Goal: Find specific page/section: Find specific page/section

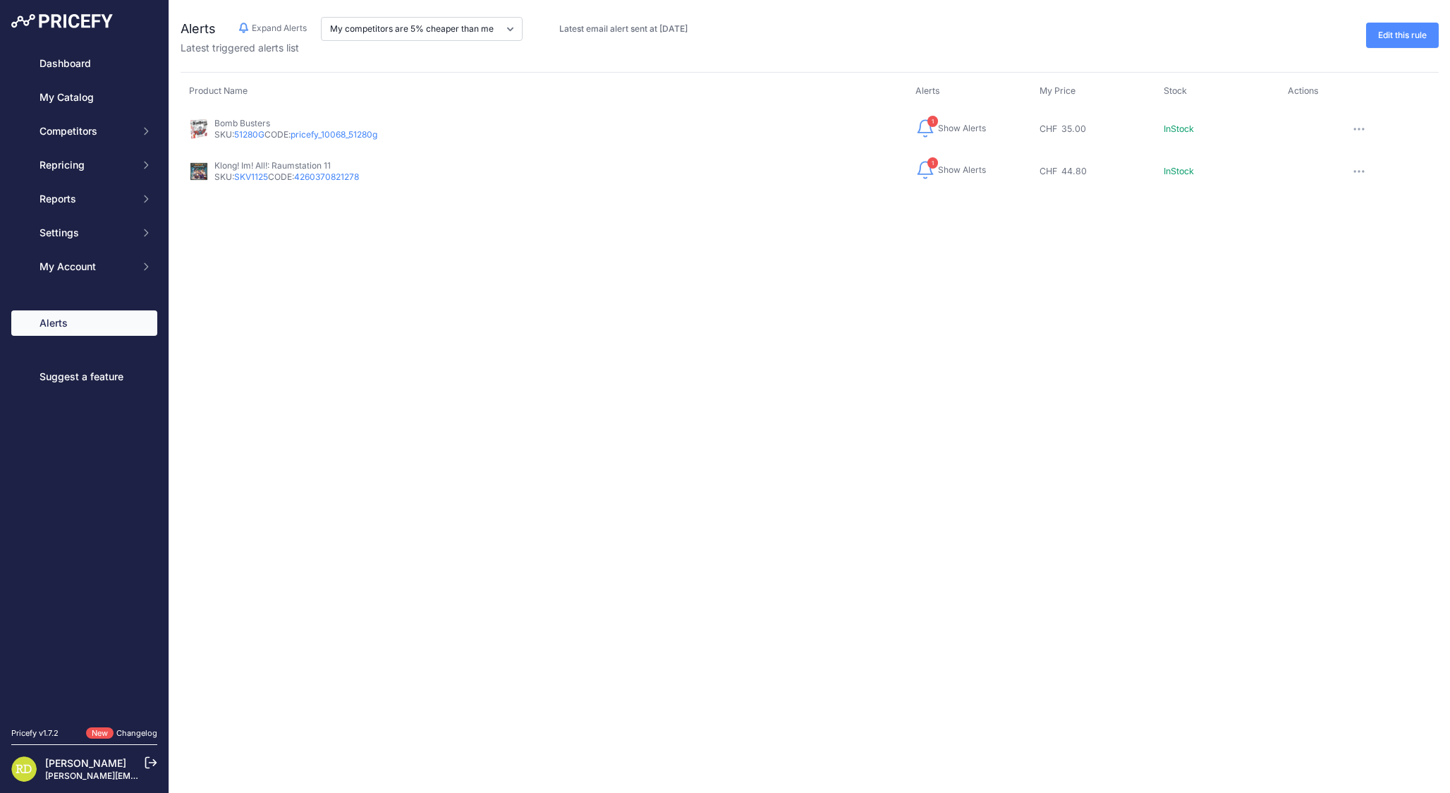
click at [975, 166] on span "Show Alerts" at bounding box center [962, 169] width 48 height 11
click at [1363, 173] on button "button" at bounding box center [1359, 171] width 28 height 20
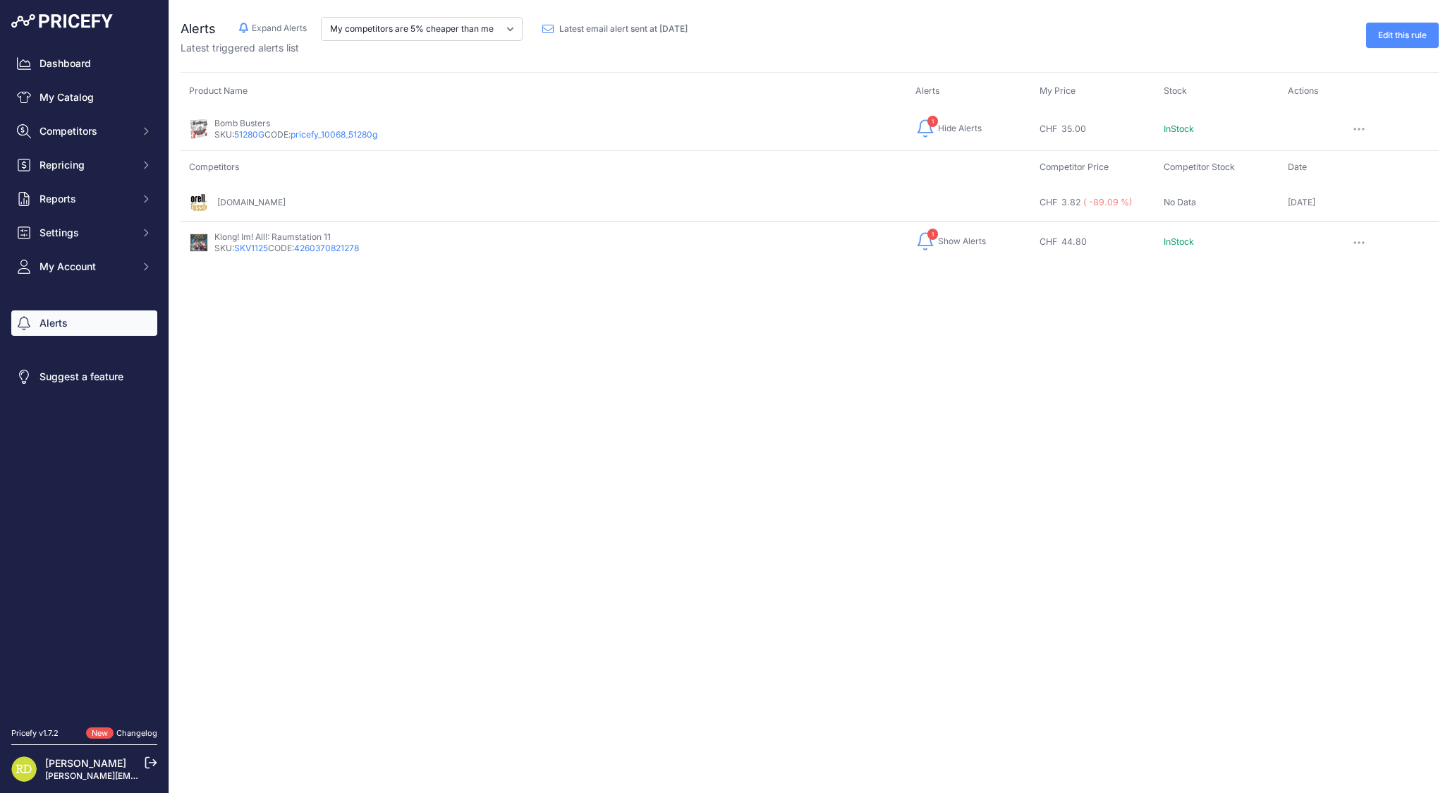
click at [1350, 126] on button "button" at bounding box center [1359, 129] width 28 height 20
click at [1353, 130] on icon "button" at bounding box center [1358, 129] width 11 height 3
click at [90, 128] on span "Competitors" at bounding box center [85, 131] width 92 height 14
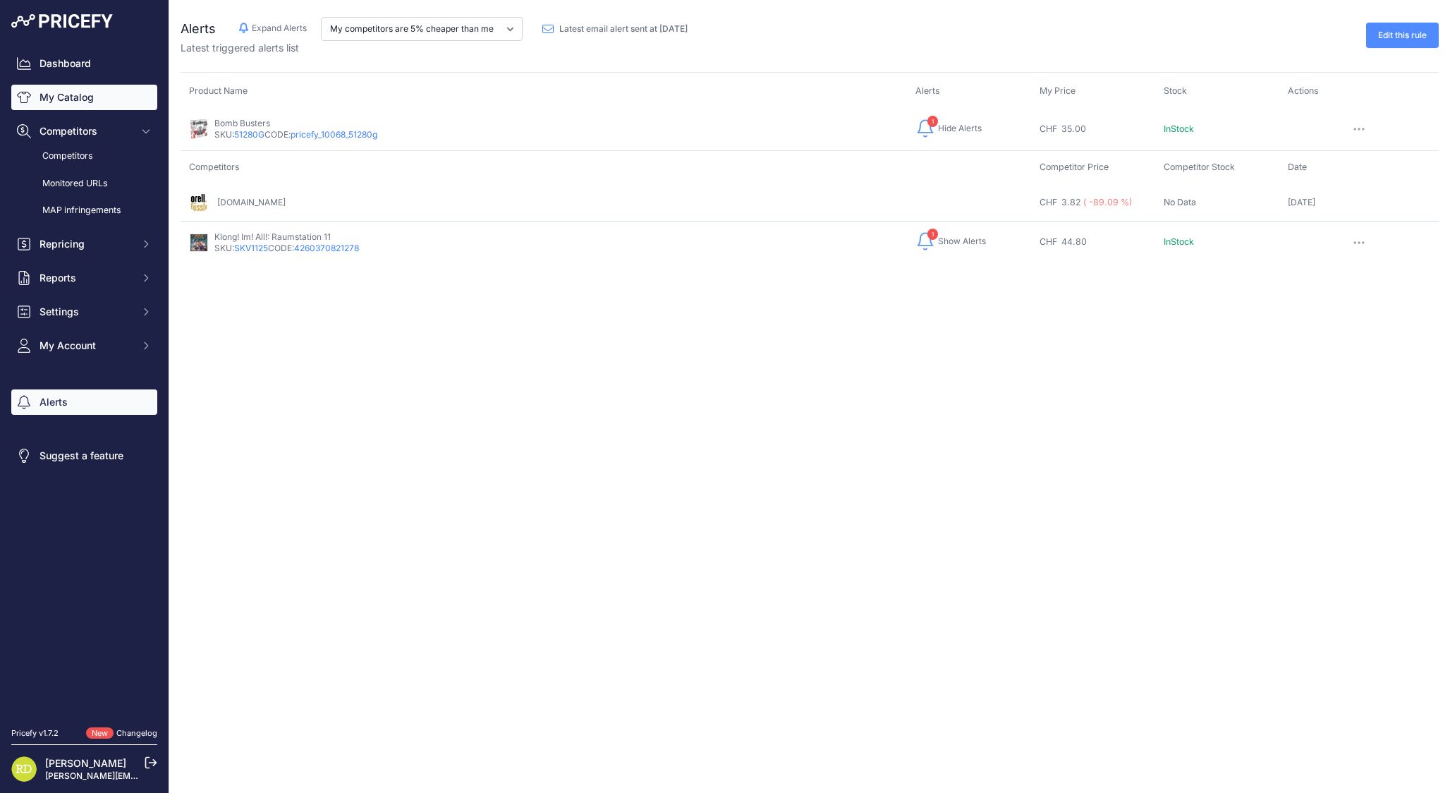
click at [114, 103] on link "My Catalog" at bounding box center [84, 97] width 146 height 25
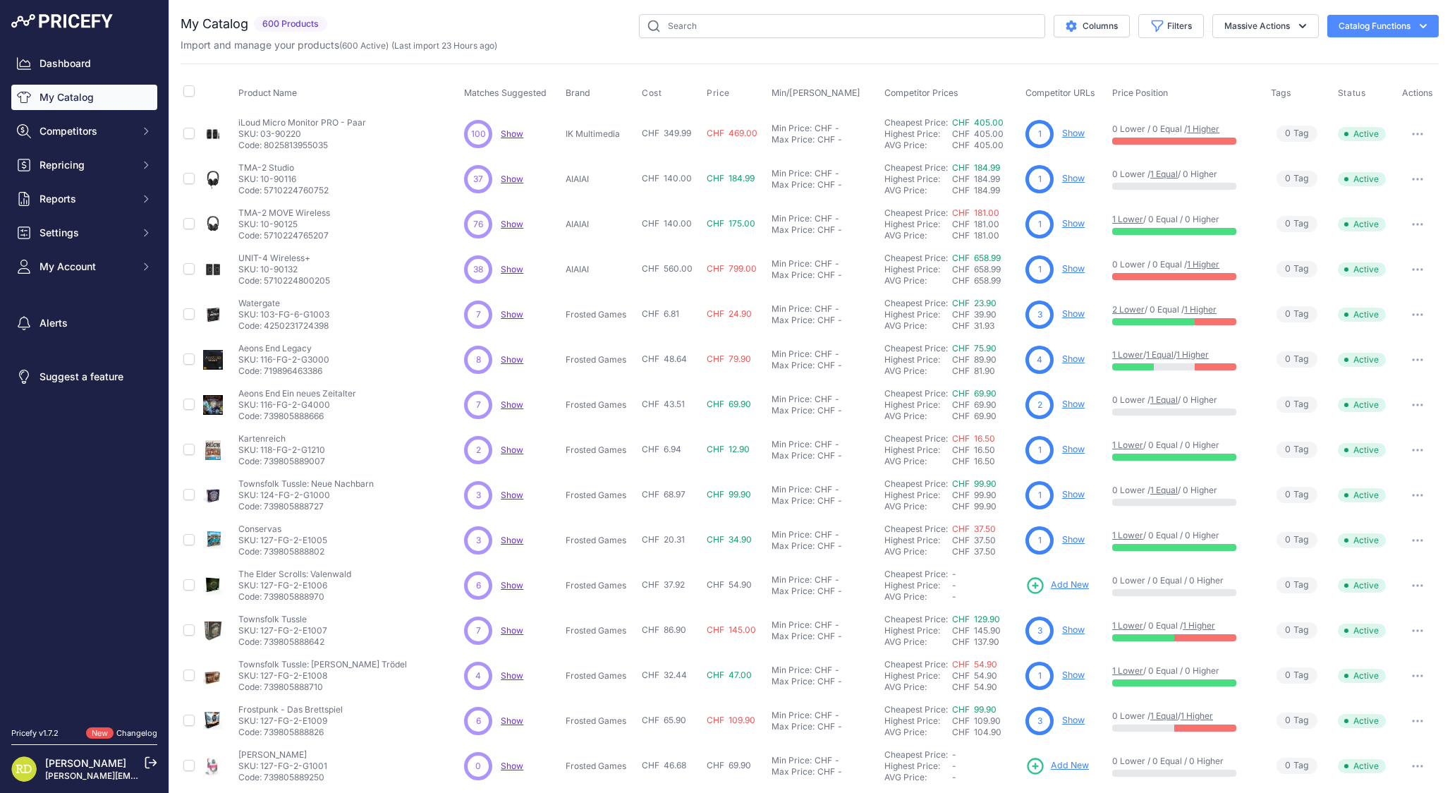
scroll to position [54, 0]
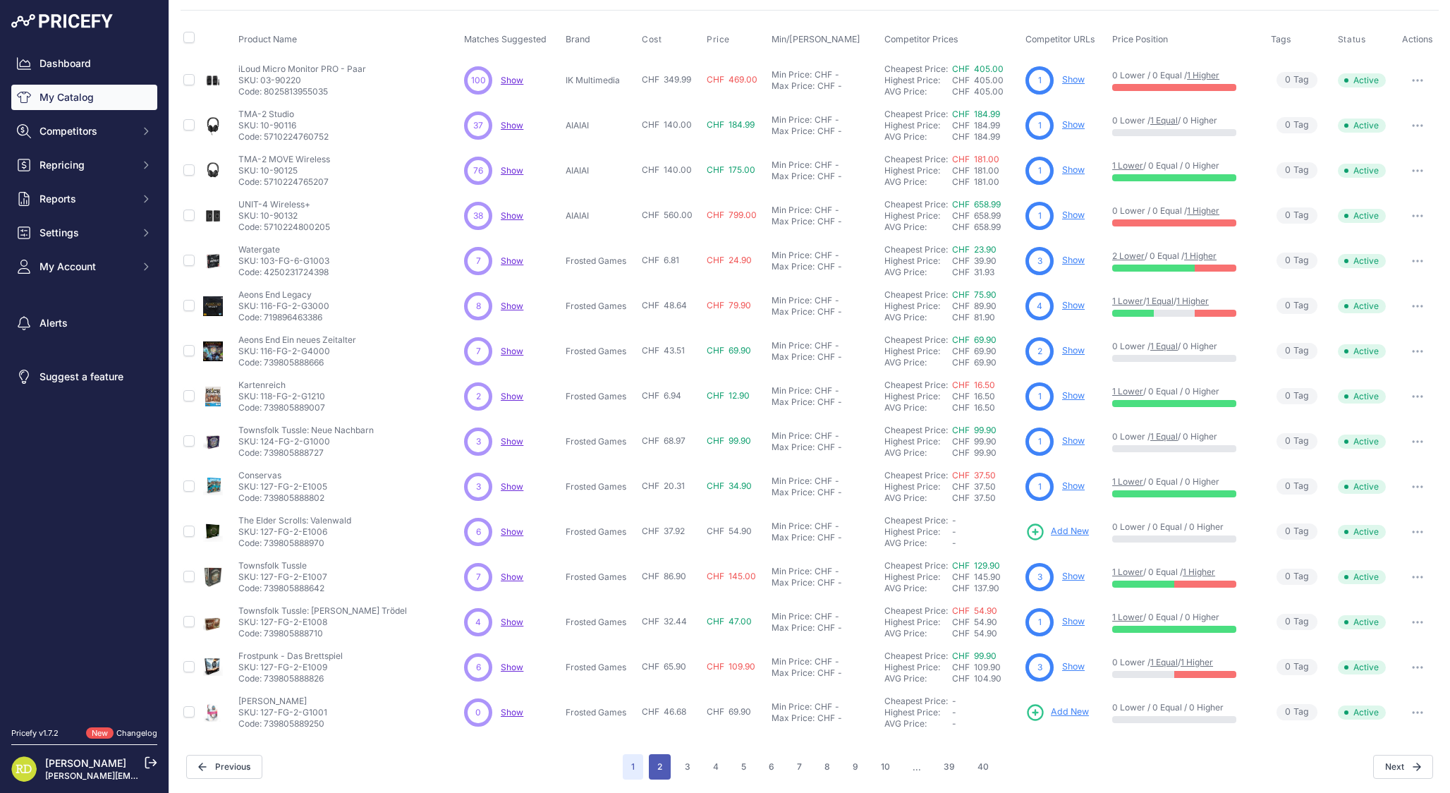
click at [657, 757] on button "2" at bounding box center [660, 766] width 22 height 25
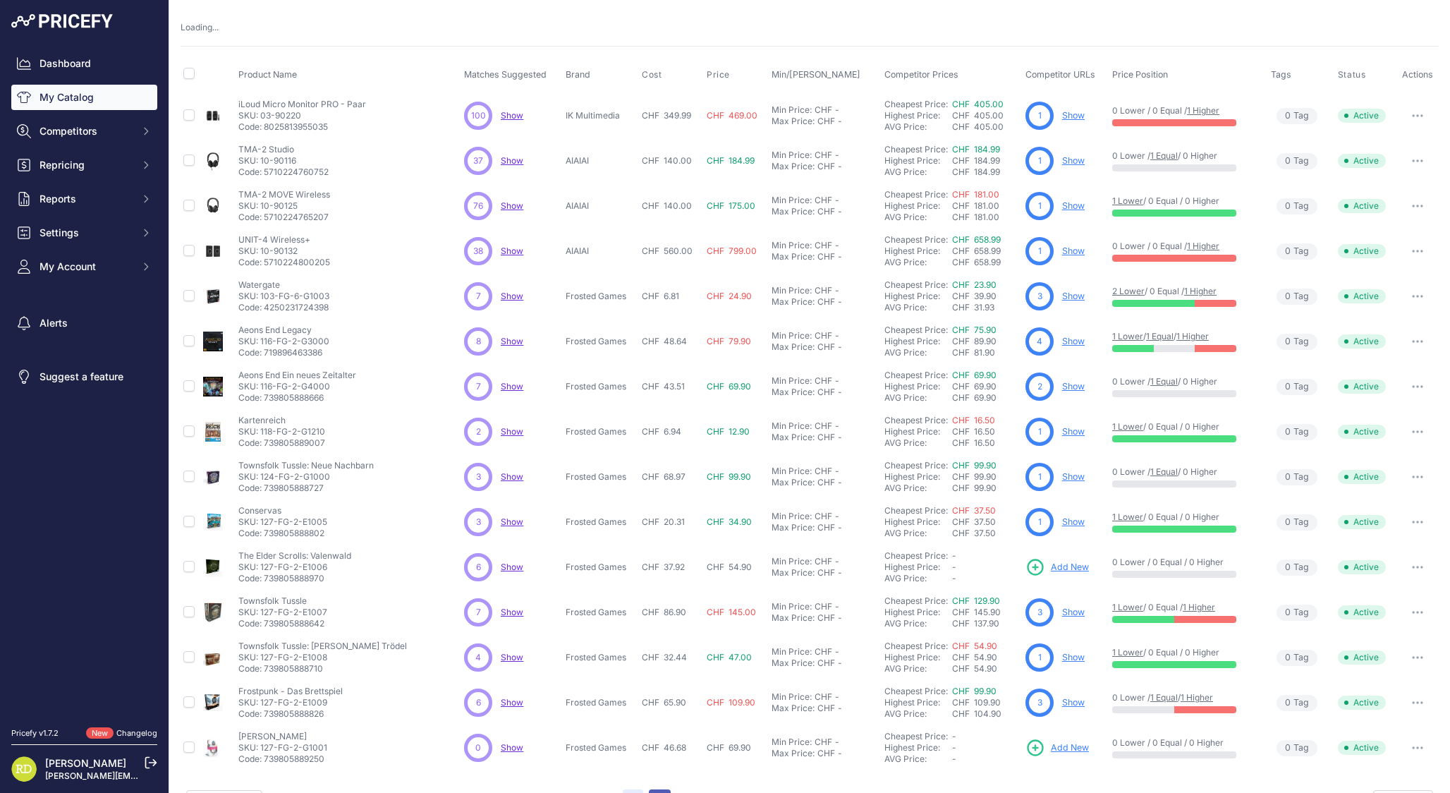
scroll to position [89, 0]
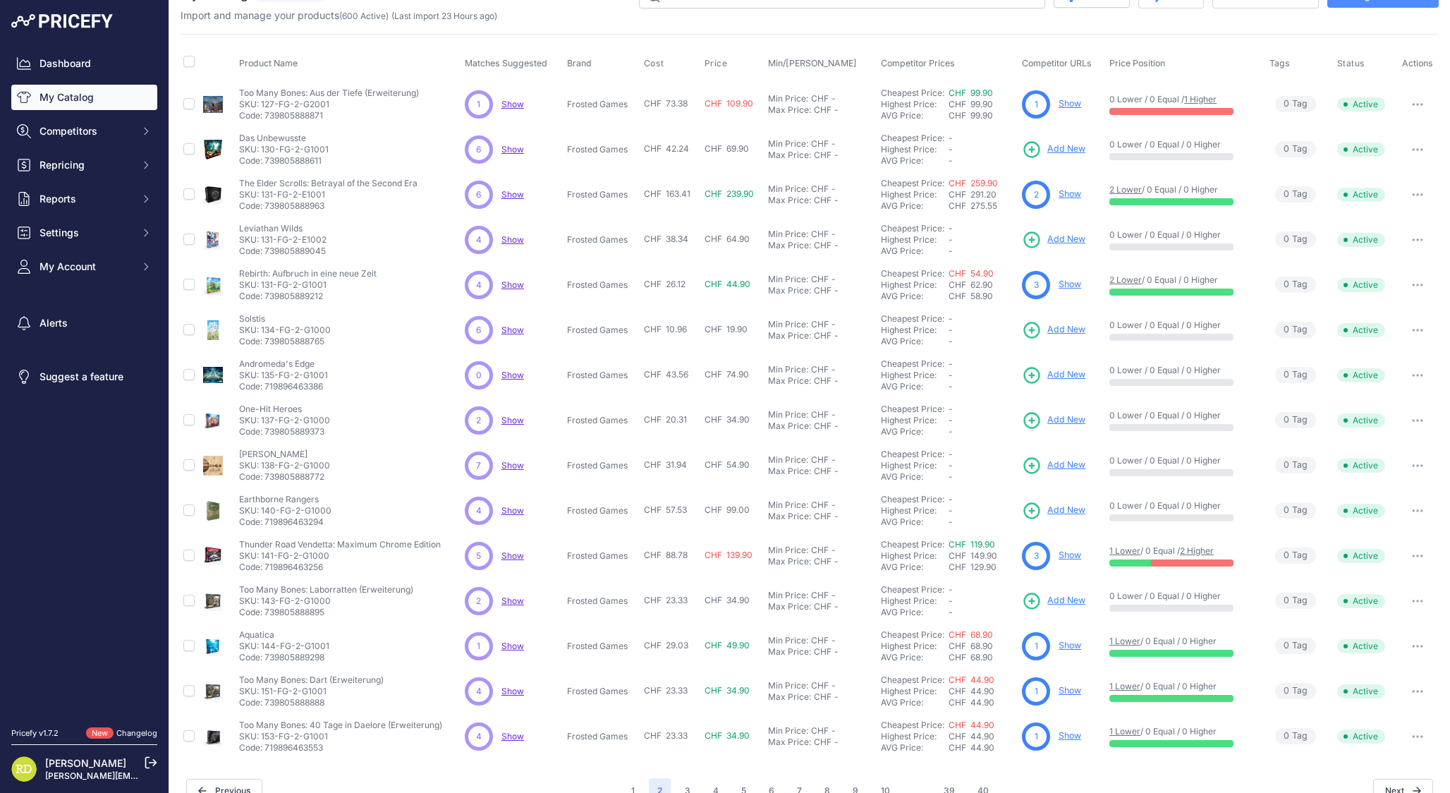
scroll to position [54, 0]
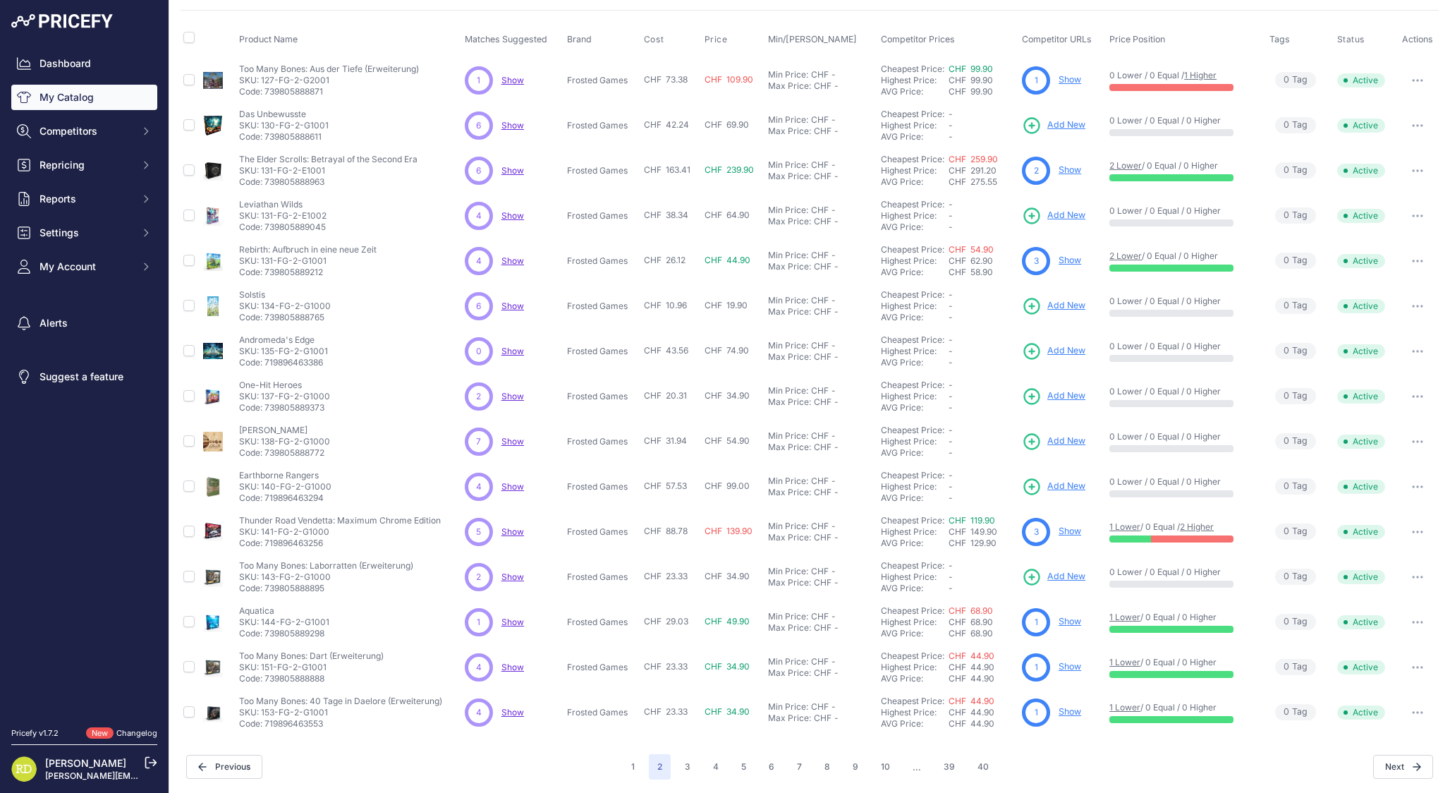
click at [1072, 83] on link "Show" at bounding box center [1070, 79] width 23 height 11
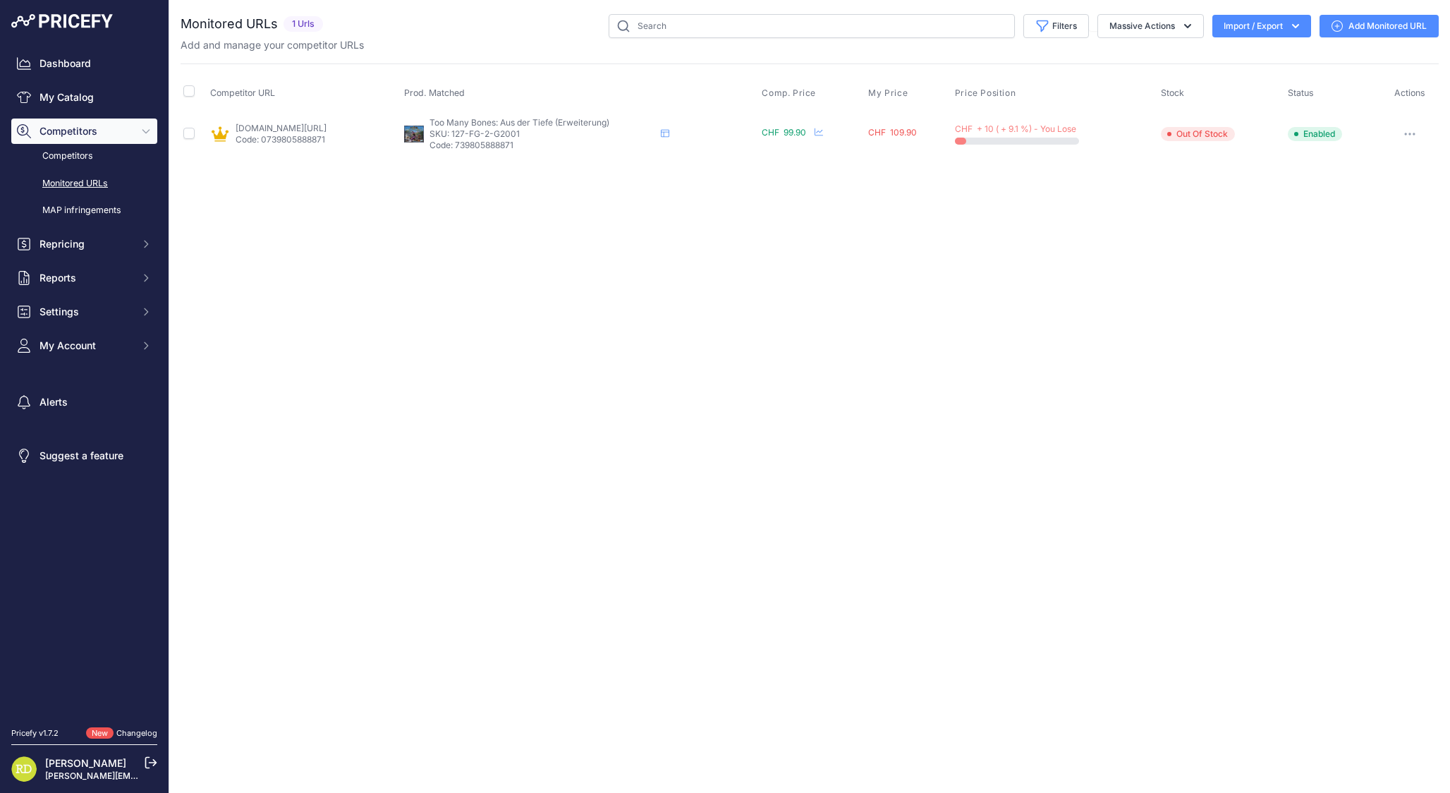
click at [321, 126] on link "[DOMAIN_NAME][URL]" at bounding box center [281, 128] width 91 height 11
click at [1413, 133] on icon "button" at bounding box center [1409, 134] width 11 height 3
click at [1050, 177] on div "Close You are not connected to the internet." at bounding box center [809, 396] width 1281 height 793
click at [97, 100] on link "My Catalog" at bounding box center [84, 97] width 146 height 25
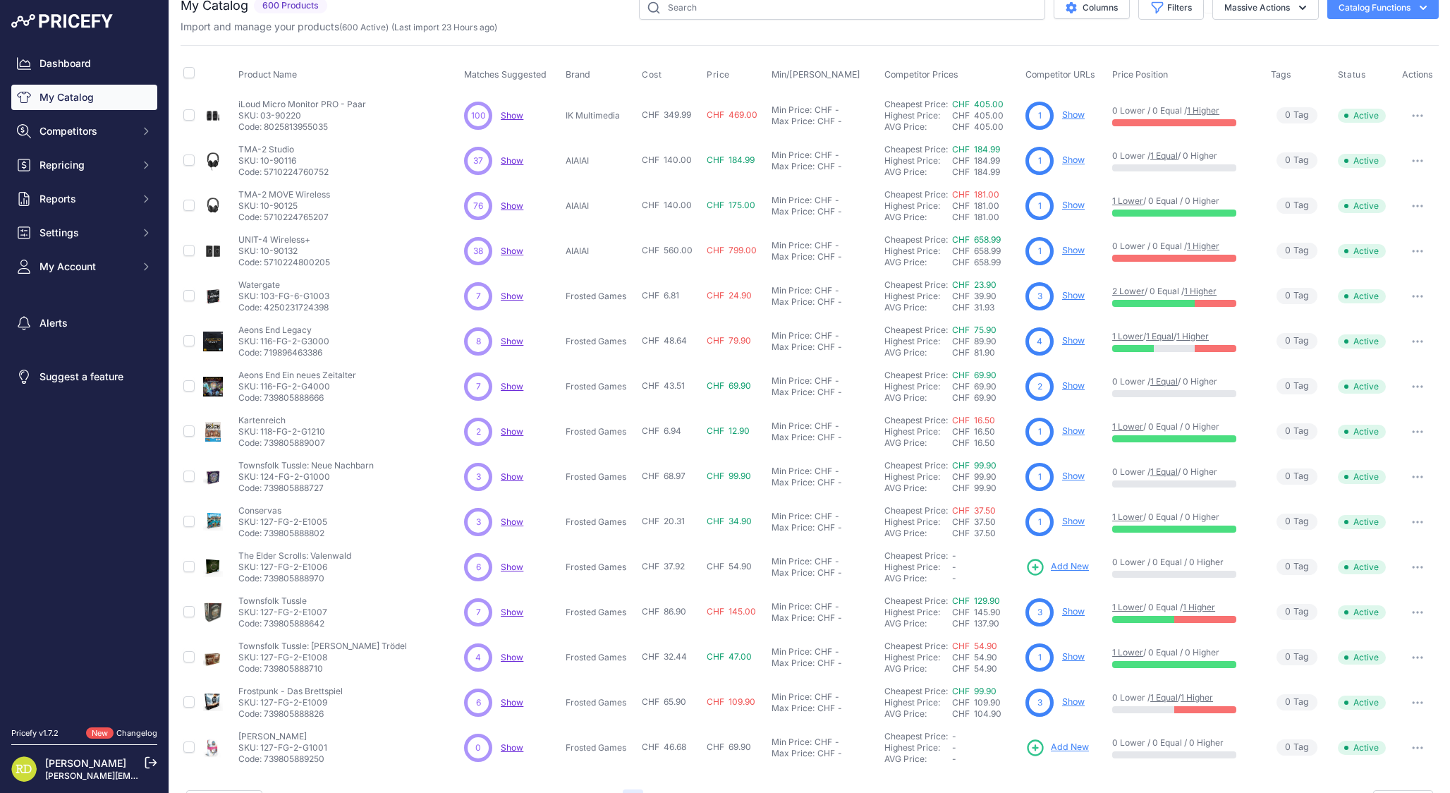
scroll to position [17, 0]
